Goal: Task Accomplishment & Management: Use online tool/utility

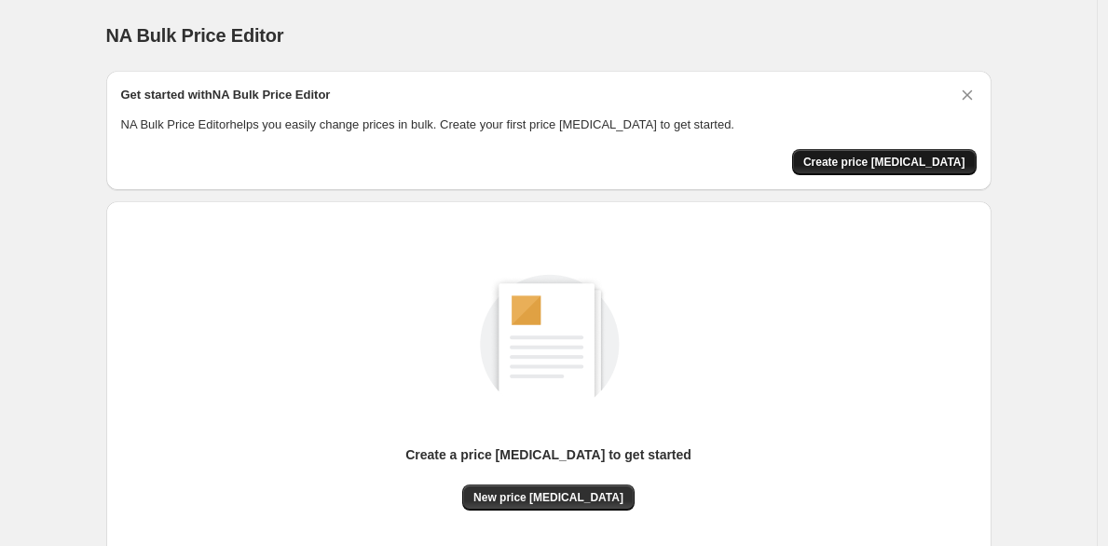
click at [897, 159] on span "Create price [MEDICAL_DATA]" at bounding box center [884, 162] width 162 height 15
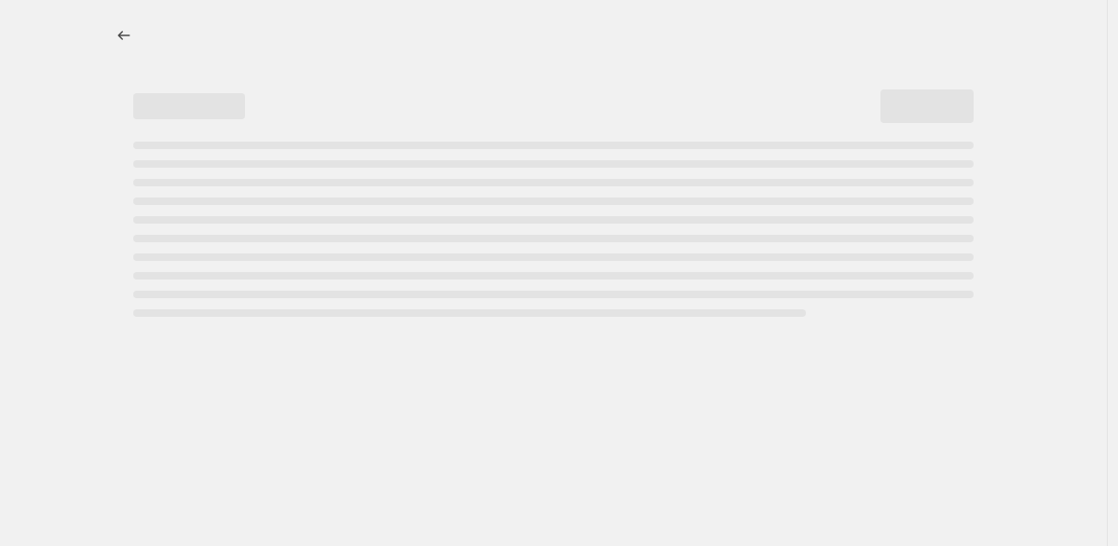
select select "percentage"
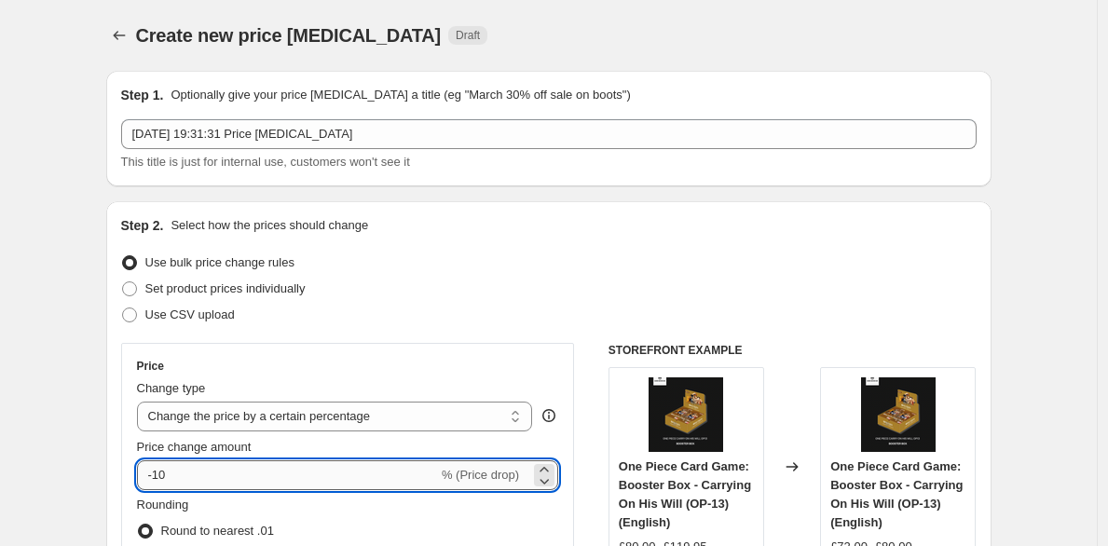
drag, startPoint x: 217, startPoint y: 471, endPoint x: 220, endPoint y: 486, distance: 15.2
click at [220, 486] on input "-10" at bounding box center [287, 475] width 301 height 30
type input "-1"
type input "-3"
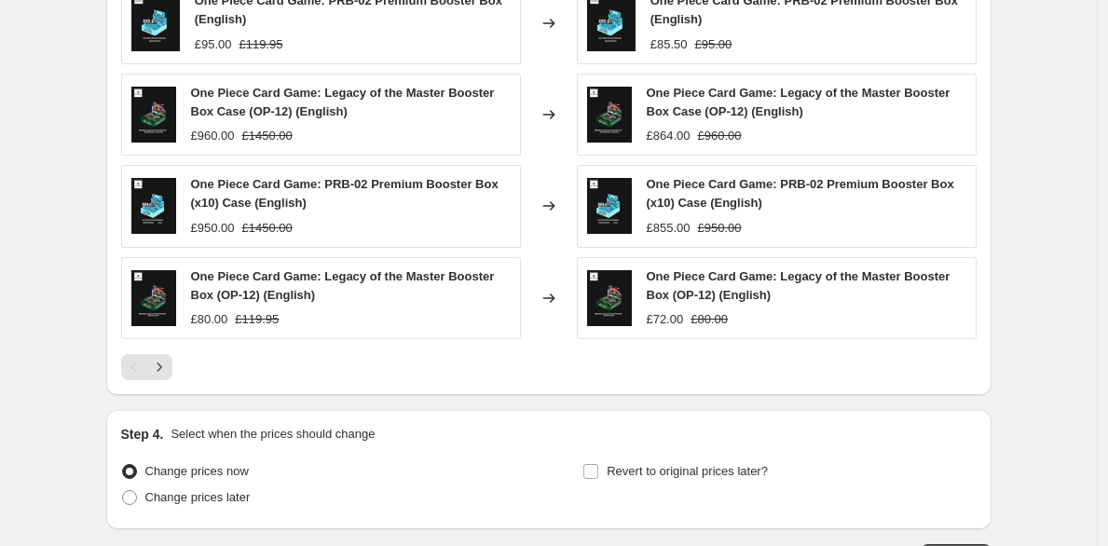
scroll to position [685, 0]
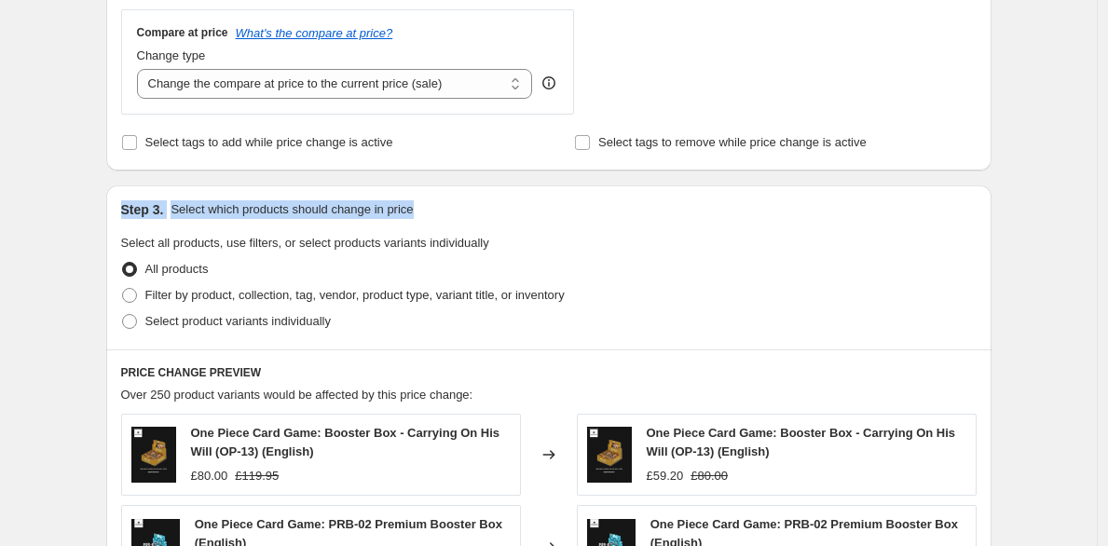
drag, startPoint x: 1089, startPoint y: 169, endPoint x: 1088, endPoint y: 142, distance: 27.0
click at [1088, 142] on div "Create new price change job. This page is ready Create new price change job Dra…" at bounding box center [548, 261] width 1097 height 1893
click at [1022, 199] on div "Create new price change job. This page is ready Create new price change job Dra…" at bounding box center [548, 261] width 1097 height 1893
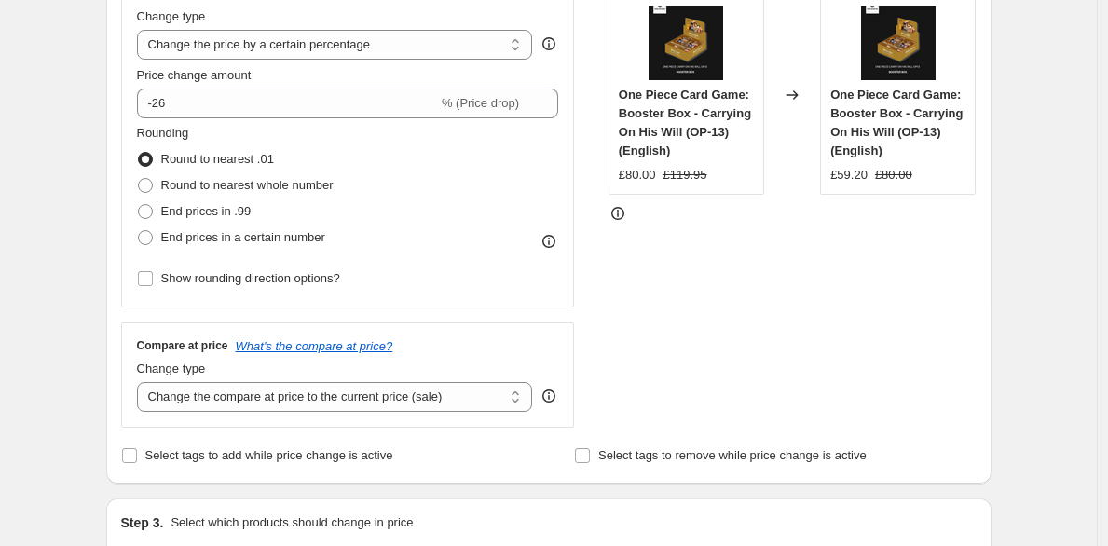
scroll to position [363, 0]
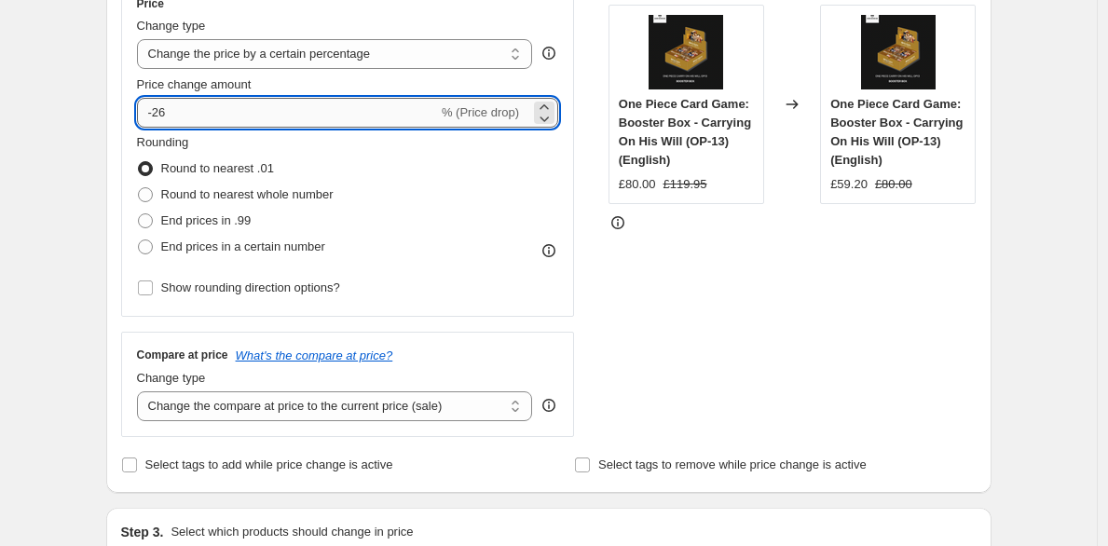
click at [222, 116] on input "-26" at bounding box center [287, 113] width 301 height 30
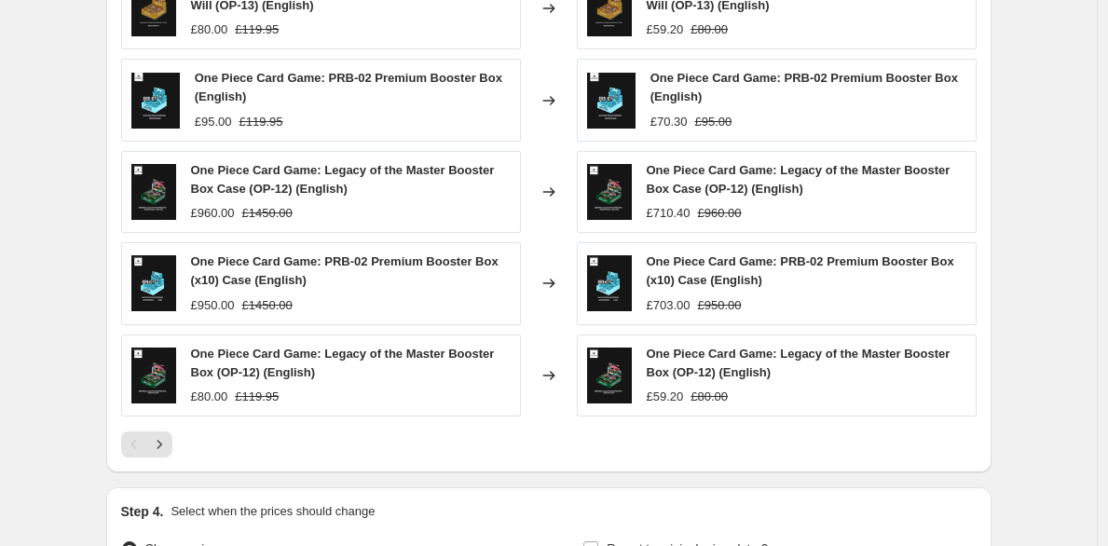
scroll to position [1347, 0]
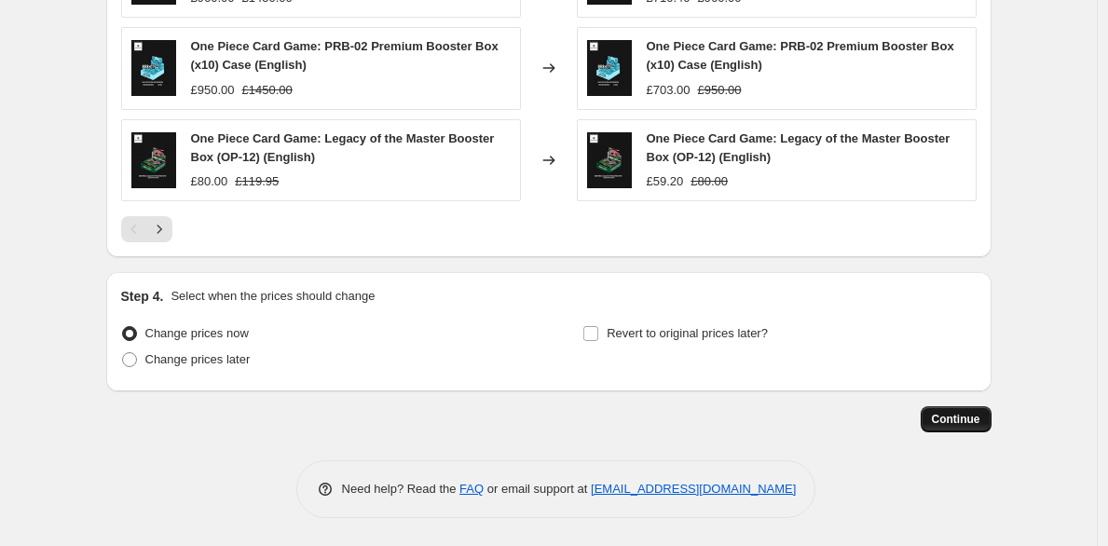
type input "-29"
click at [973, 409] on button "Continue" at bounding box center [956, 419] width 71 height 26
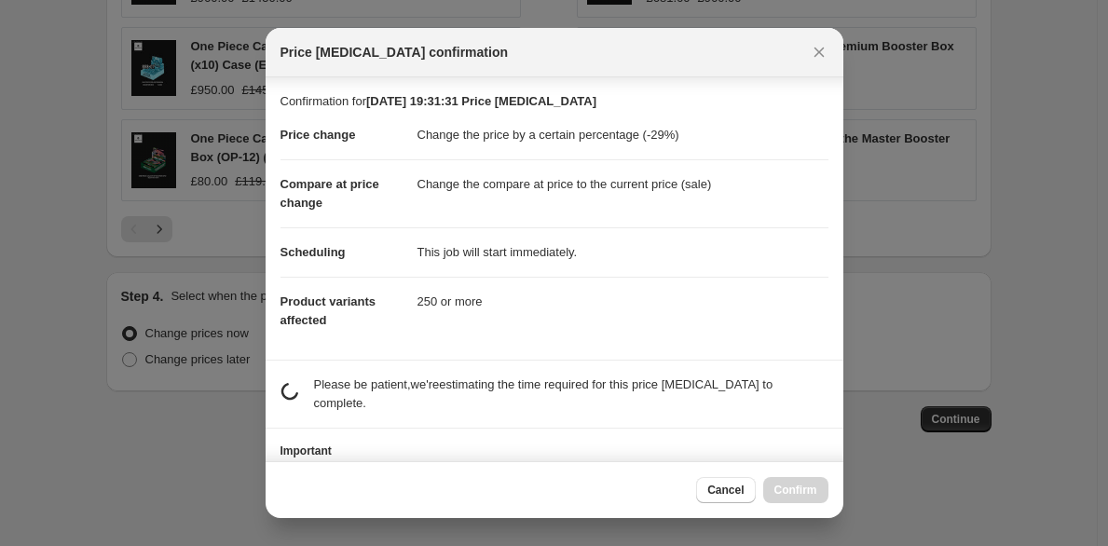
scroll to position [85, 0]
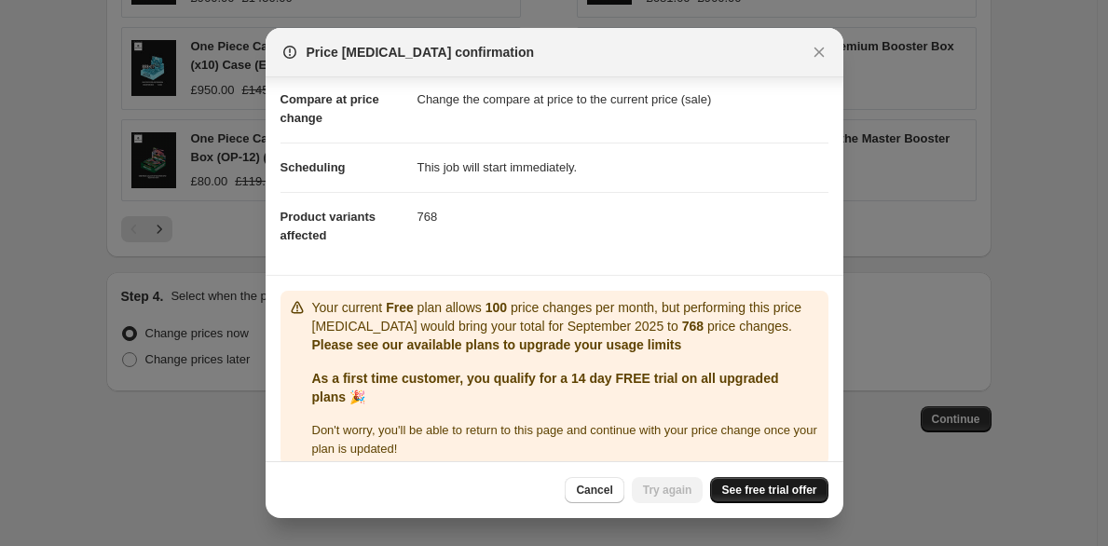
click at [789, 488] on span "See free trial offer" at bounding box center [768, 490] width 95 height 15
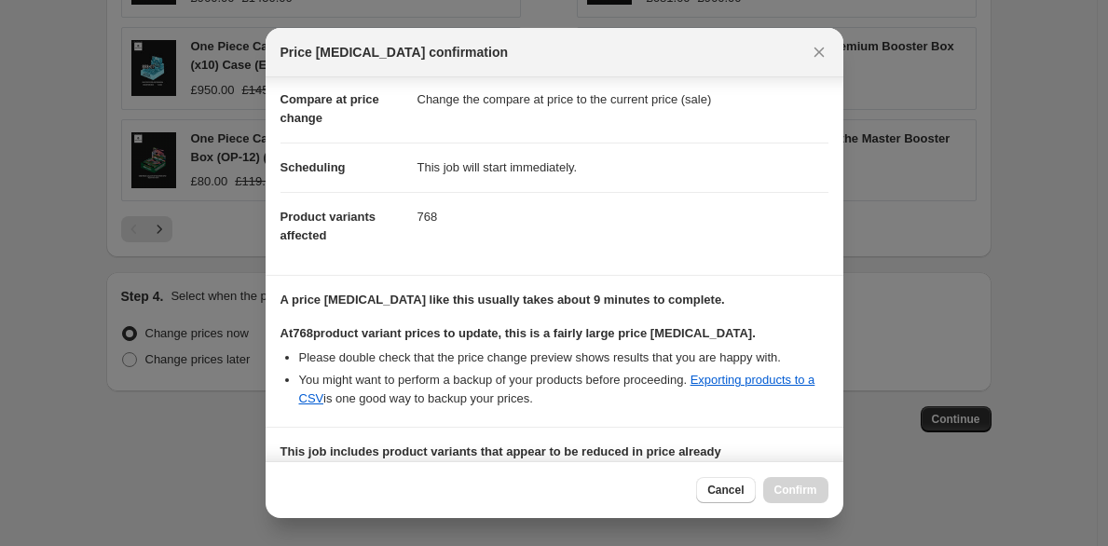
scroll to position [341, 0]
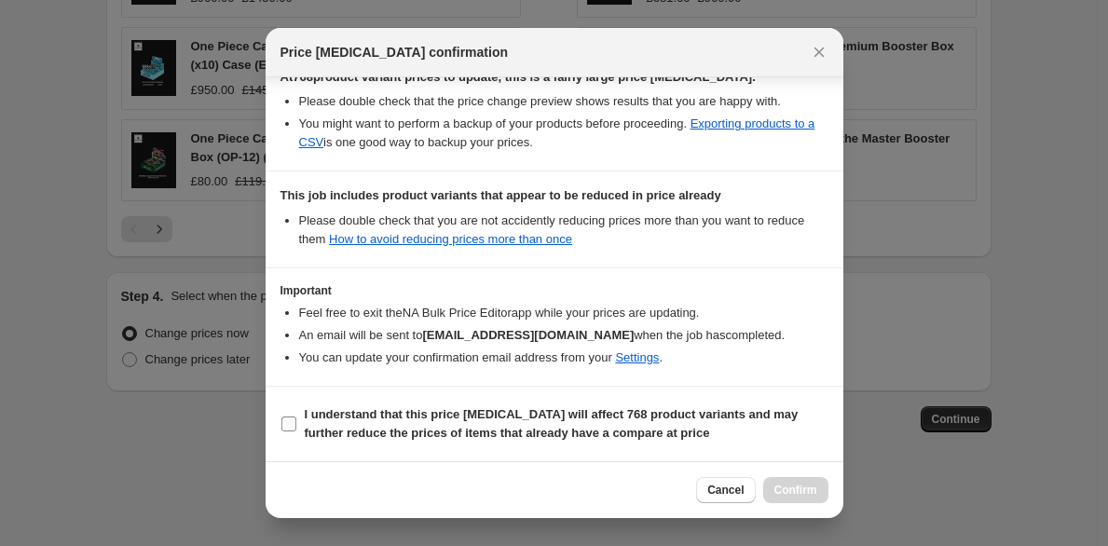
click at [582, 432] on b "I understand that this price change job will affect 768 product variants and ma…" at bounding box center [552, 423] width 494 height 33
click at [296, 431] on input "I understand that this price change job will affect 768 product variants and ma…" at bounding box center [288, 424] width 15 height 15
checkbox input "true"
click at [782, 484] on span "Confirm" at bounding box center [795, 490] width 43 height 15
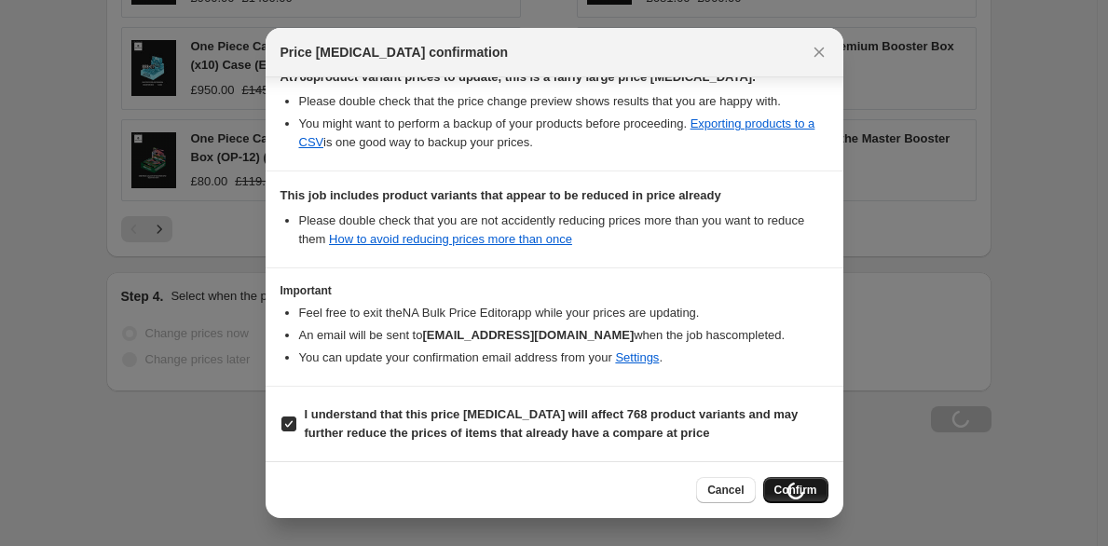
scroll to position [1347, 0]
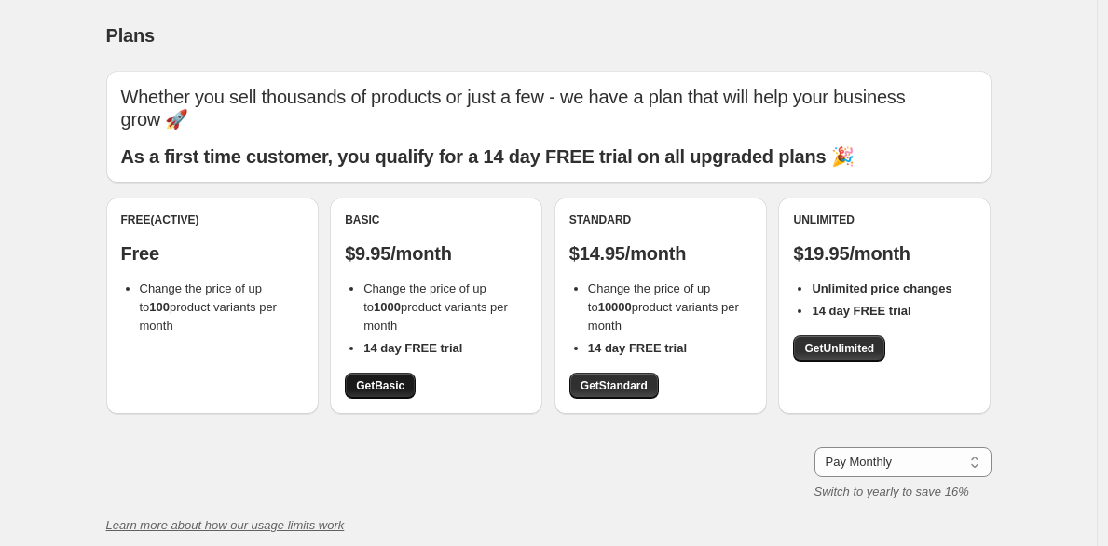
click at [397, 378] on span "Get Basic" at bounding box center [380, 385] width 48 height 15
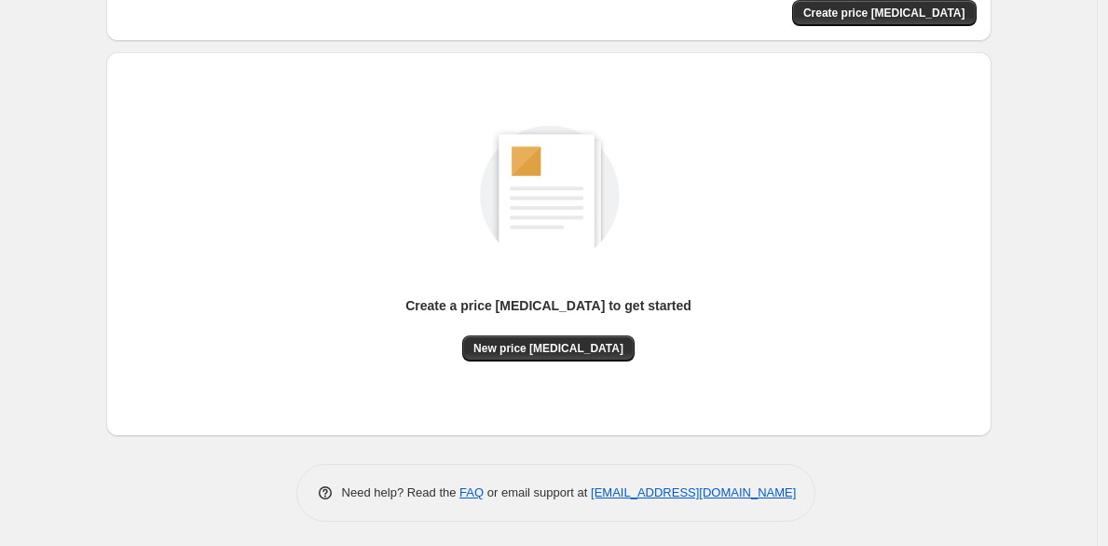
scroll to position [152, 0]
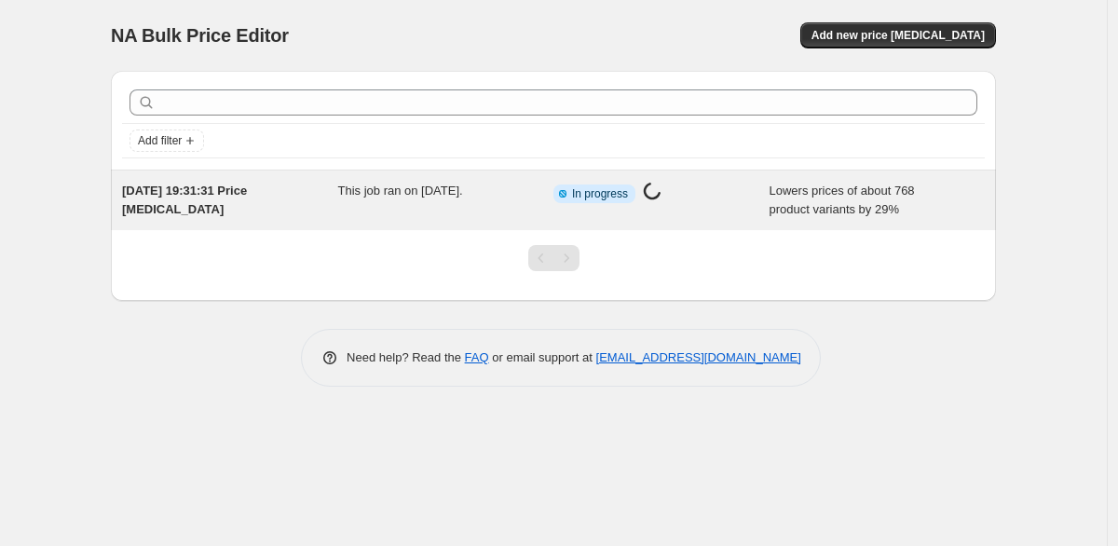
click at [684, 189] on div "Info Partially complete In progress Price [MEDICAL_DATA] in progress..." at bounding box center [648, 194] width 188 height 24
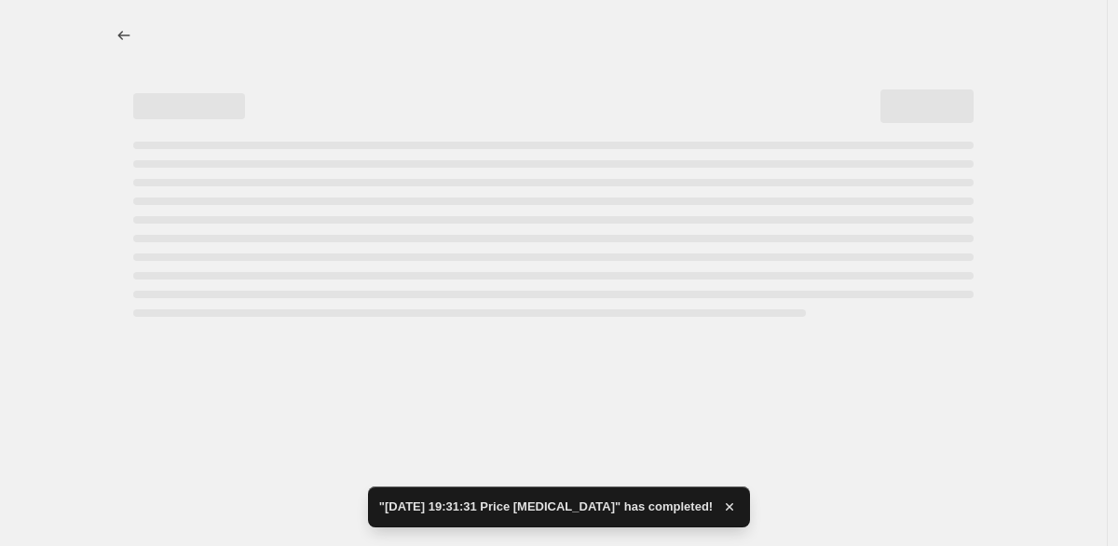
select select "percentage"
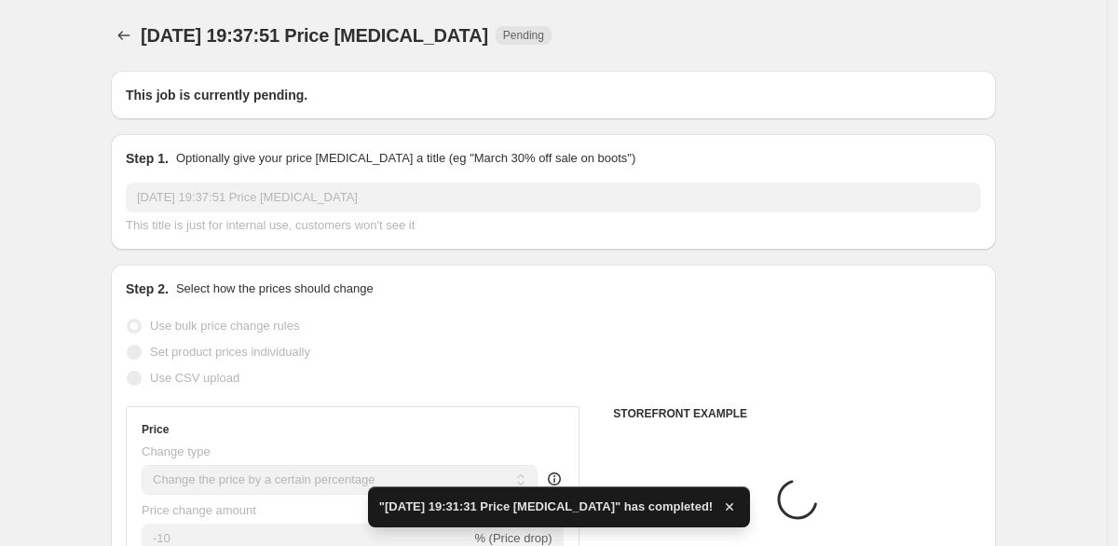
type input "[DATE] 19:31:31 Price [MEDICAL_DATA]"
